Goal: Transaction & Acquisition: Purchase product/service

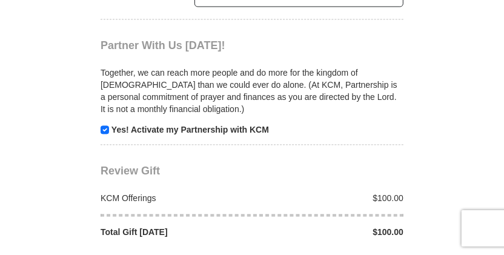
scroll to position [1130, 0]
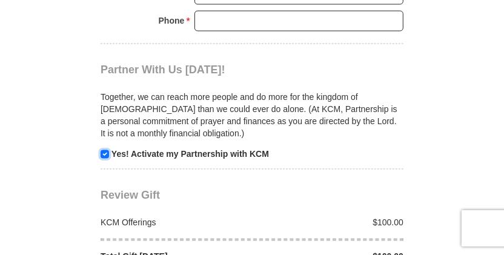
click at [102, 150] on input "checkbox" at bounding box center [105, 154] width 8 height 8
checkbox input "false"
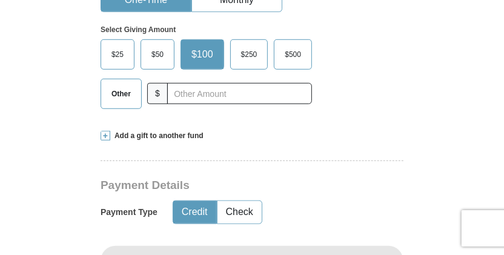
scroll to position [505, 0]
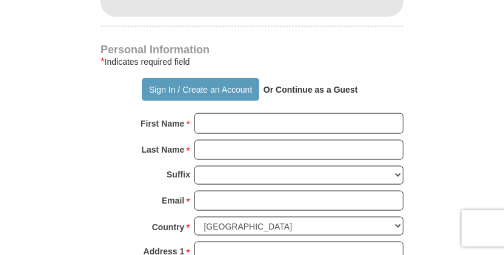
scroll to position [794, 0]
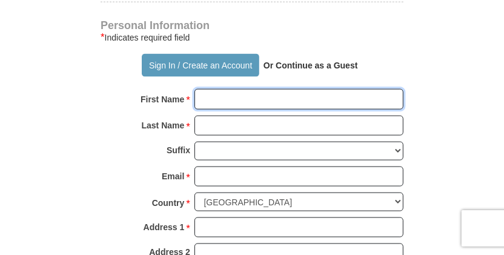
click at [210, 89] on input "First Name *" at bounding box center [298, 99] width 209 height 21
type input "[PERSON_NAME]"
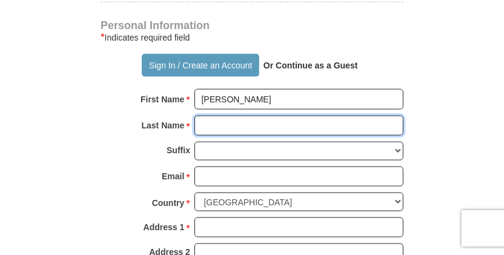
type input "Chien"
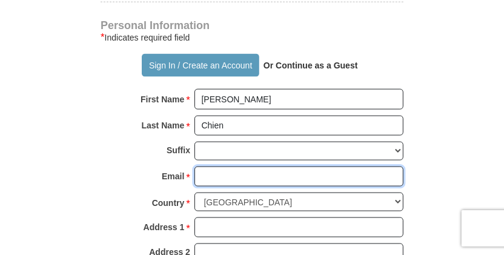
click at [210, 166] on input "Email *" at bounding box center [298, 176] width 209 height 21
type input "[EMAIL_ADDRESS][DOMAIN_NAME]"
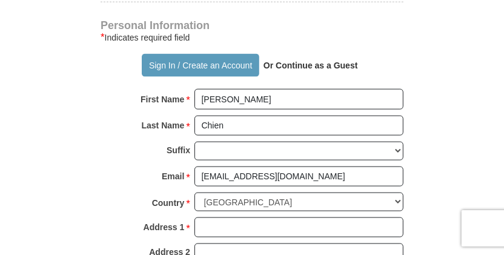
type input "20431 Vía [PERSON_NAME], [GEOGRAPHIC_DATA]"
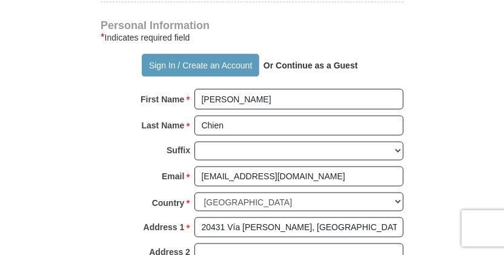
type input "[PERSON_NAME]"
select select "CA"
type input "92887"
type input "9126608694"
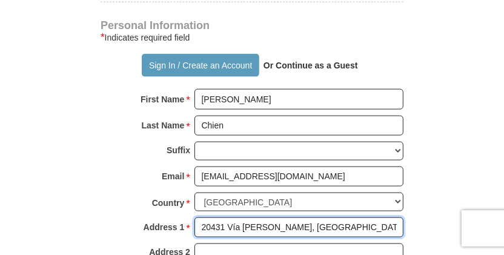
click at [390, 217] on input "20431 Vía [PERSON_NAME], [GEOGRAPHIC_DATA]" at bounding box center [298, 227] width 209 height 21
type input "20431 Vía [PERSON_NAME]"
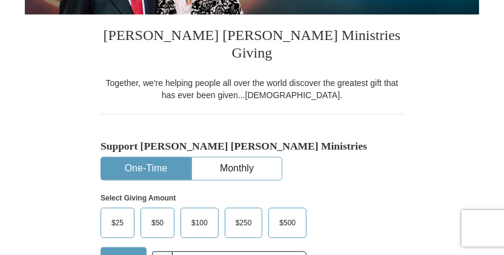
scroll to position [265, 0]
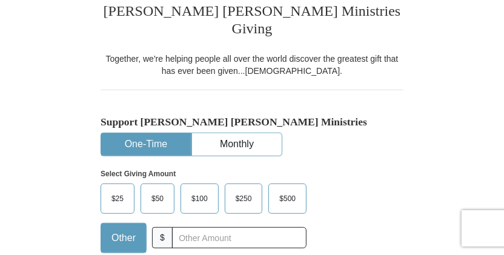
click at [205, 190] on span "$100" at bounding box center [199, 199] width 28 height 18
click at [0, 0] on input "$100" at bounding box center [0, 0] width 0 height 0
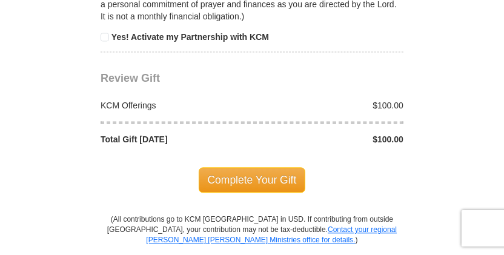
scroll to position [1251, 0]
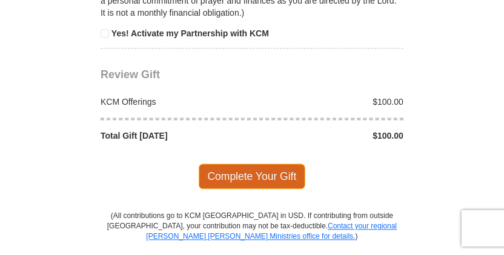
click at [260, 163] on span "Complete Your Gift" at bounding box center [252, 175] width 107 height 25
